Goal: Navigation & Orientation: Find specific page/section

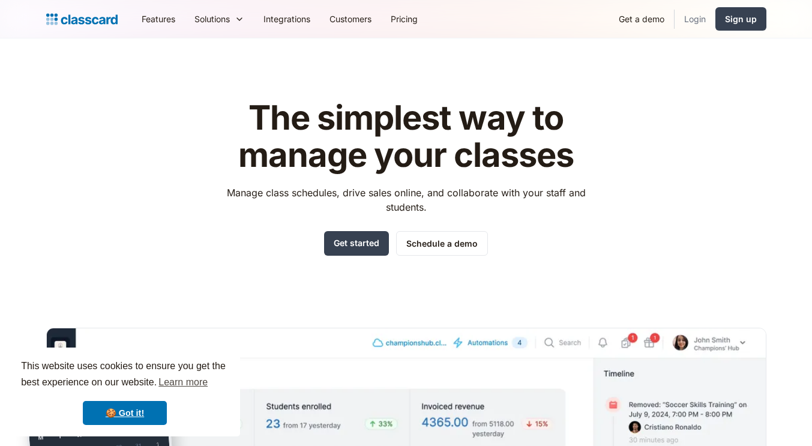
click at [700, 23] on link "Login" at bounding box center [695, 18] width 41 height 27
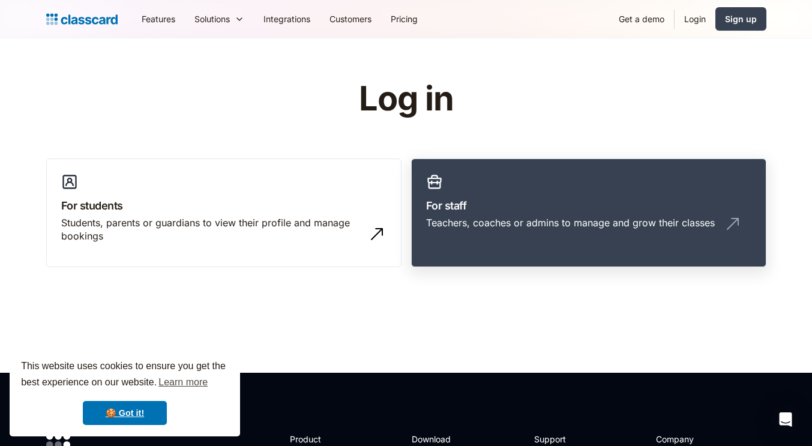
click at [506, 205] on h3 "For staff" at bounding box center [588, 205] width 325 height 16
